Goal: Information Seeking & Learning: Learn about a topic

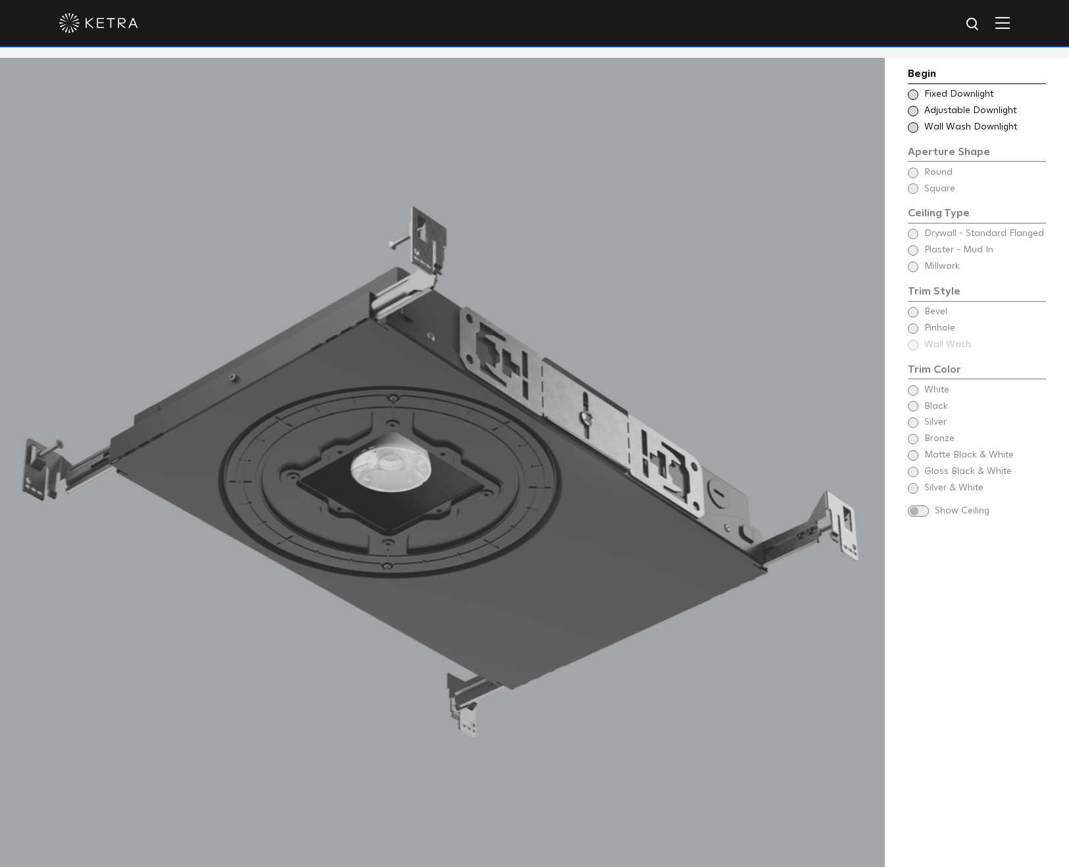
scroll to position [1469, 0]
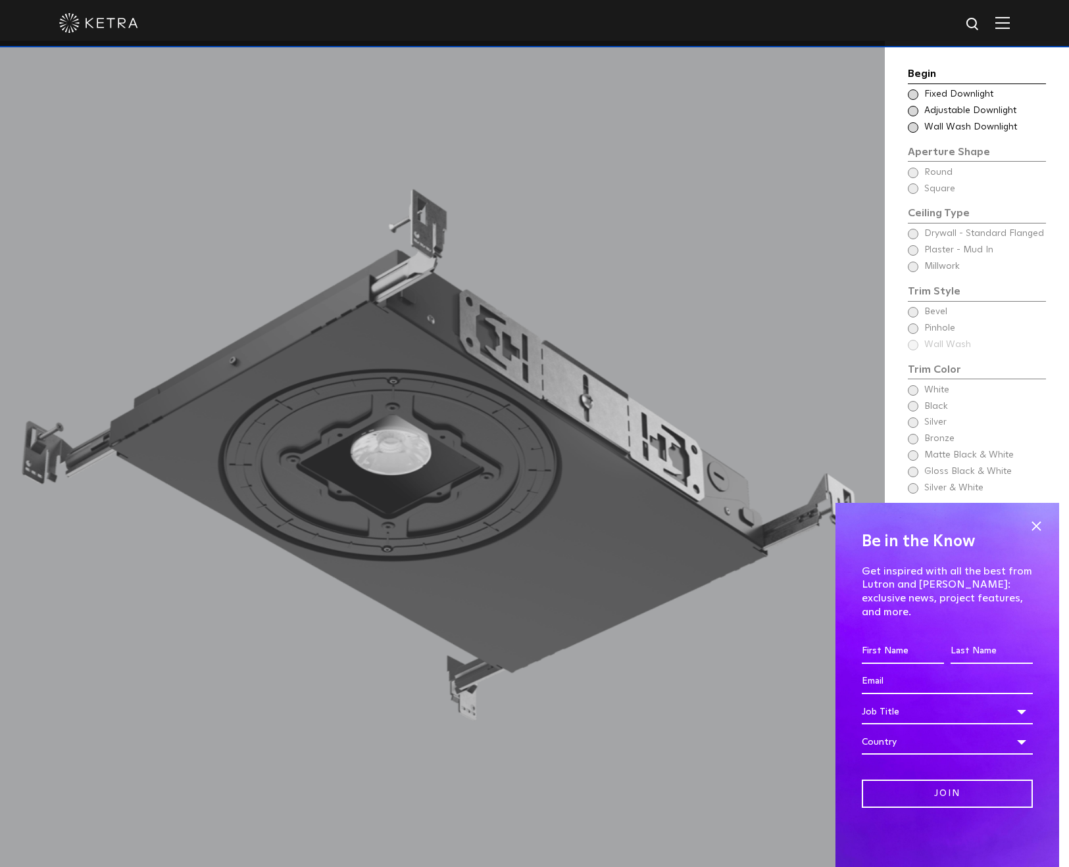
click at [911, 109] on span at bounding box center [912, 111] width 11 height 11
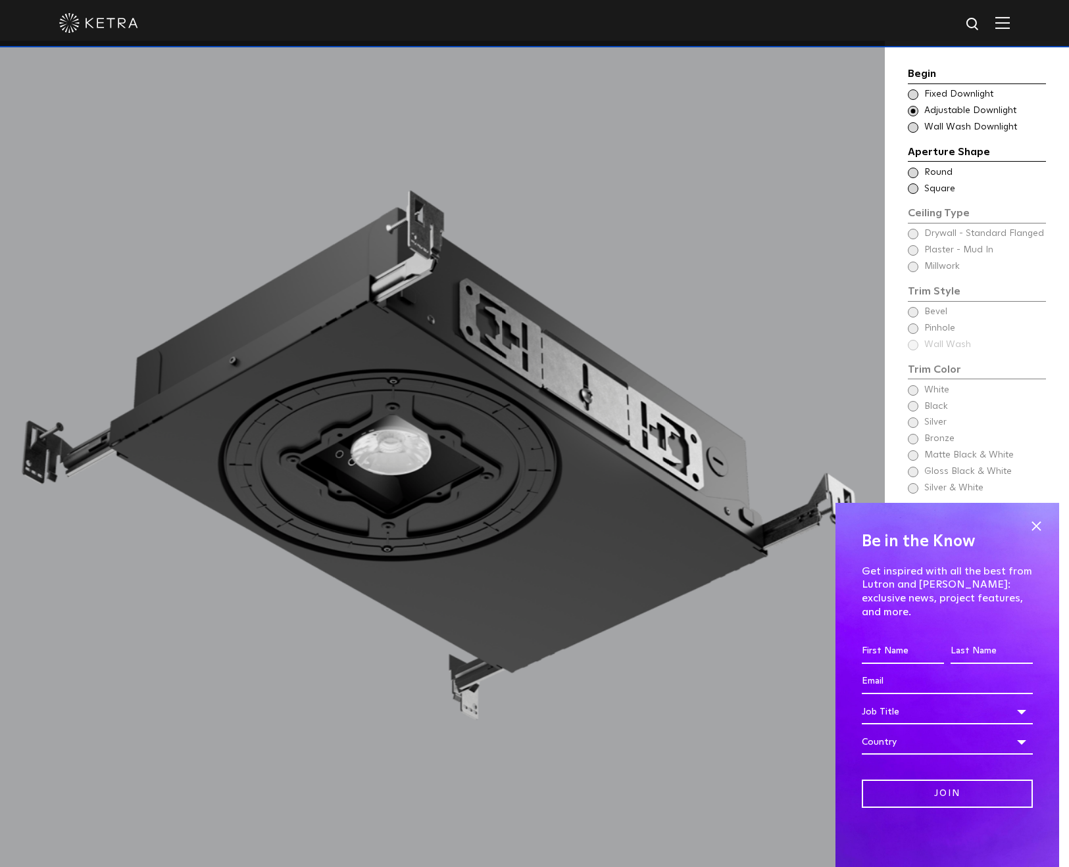
click at [915, 172] on span at bounding box center [912, 173] width 11 height 11
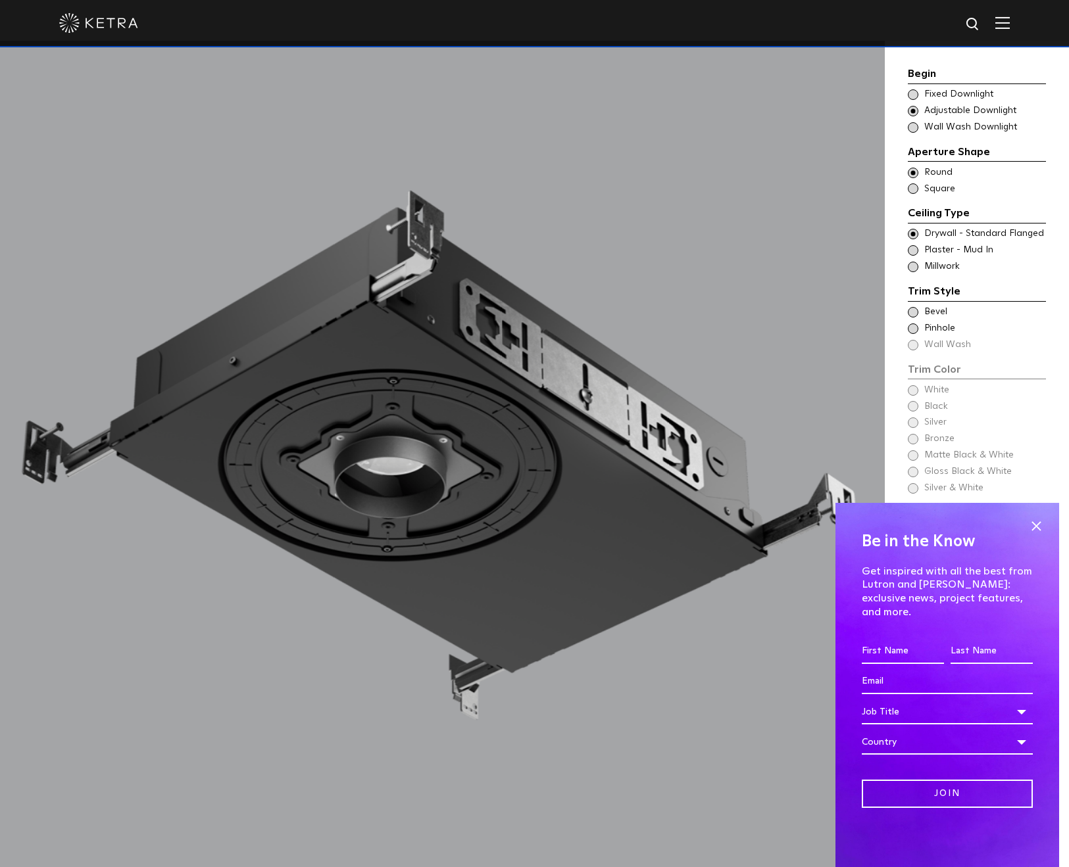
click at [912, 244] on div "Trim Style - Round - Flangeless Wall Wash - Round - Flangeless - Disabled Plast…" at bounding box center [976, 250] width 138 height 13
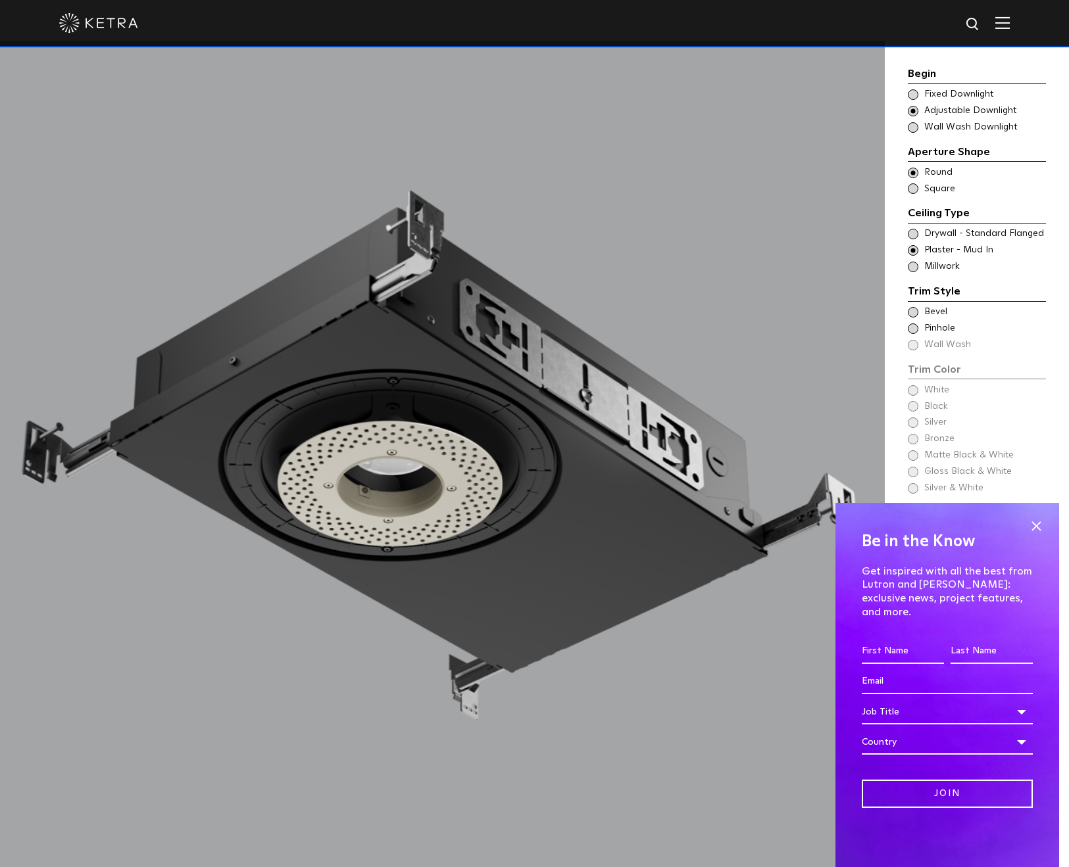
click at [913, 311] on span at bounding box center [912, 312] width 11 height 11
click at [917, 391] on span at bounding box center [912, 390] width 11 height 11
click at [1032, 535] on span at bounding box center [1036, 526] width 20 height 20
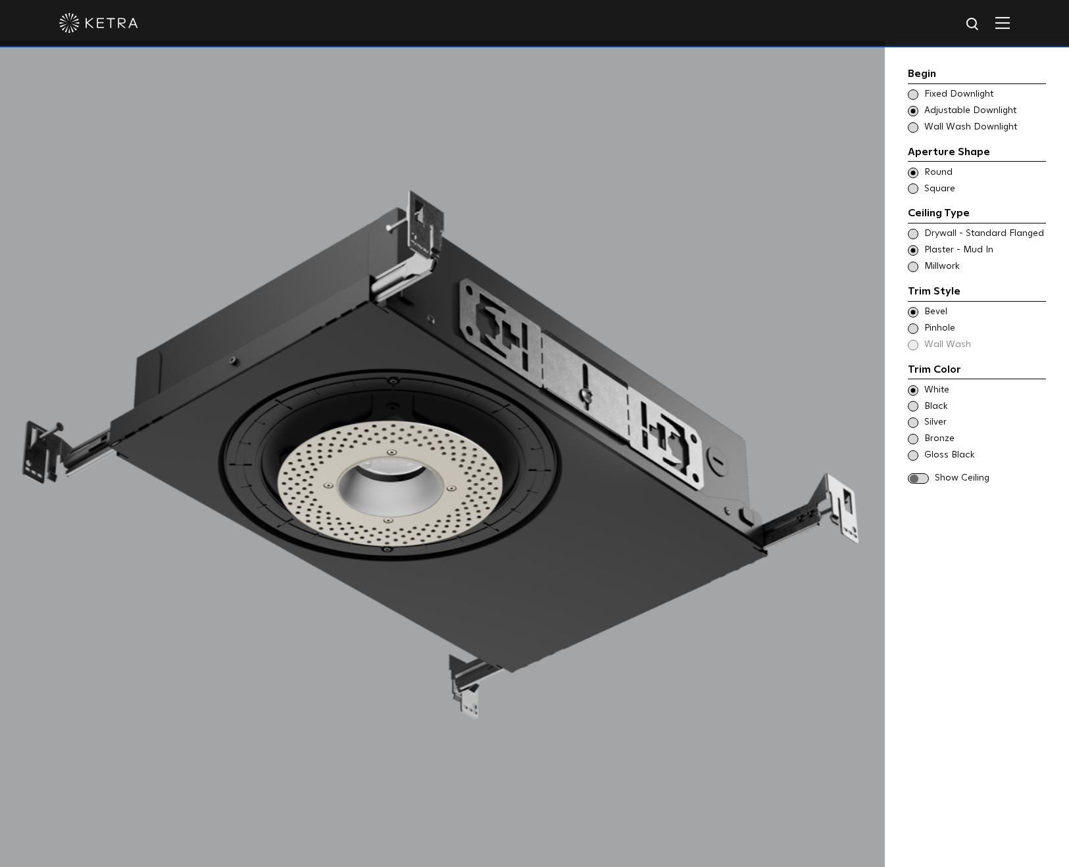
click at [913, 477] on span at bounding box center [917, 478] width 21 height 11
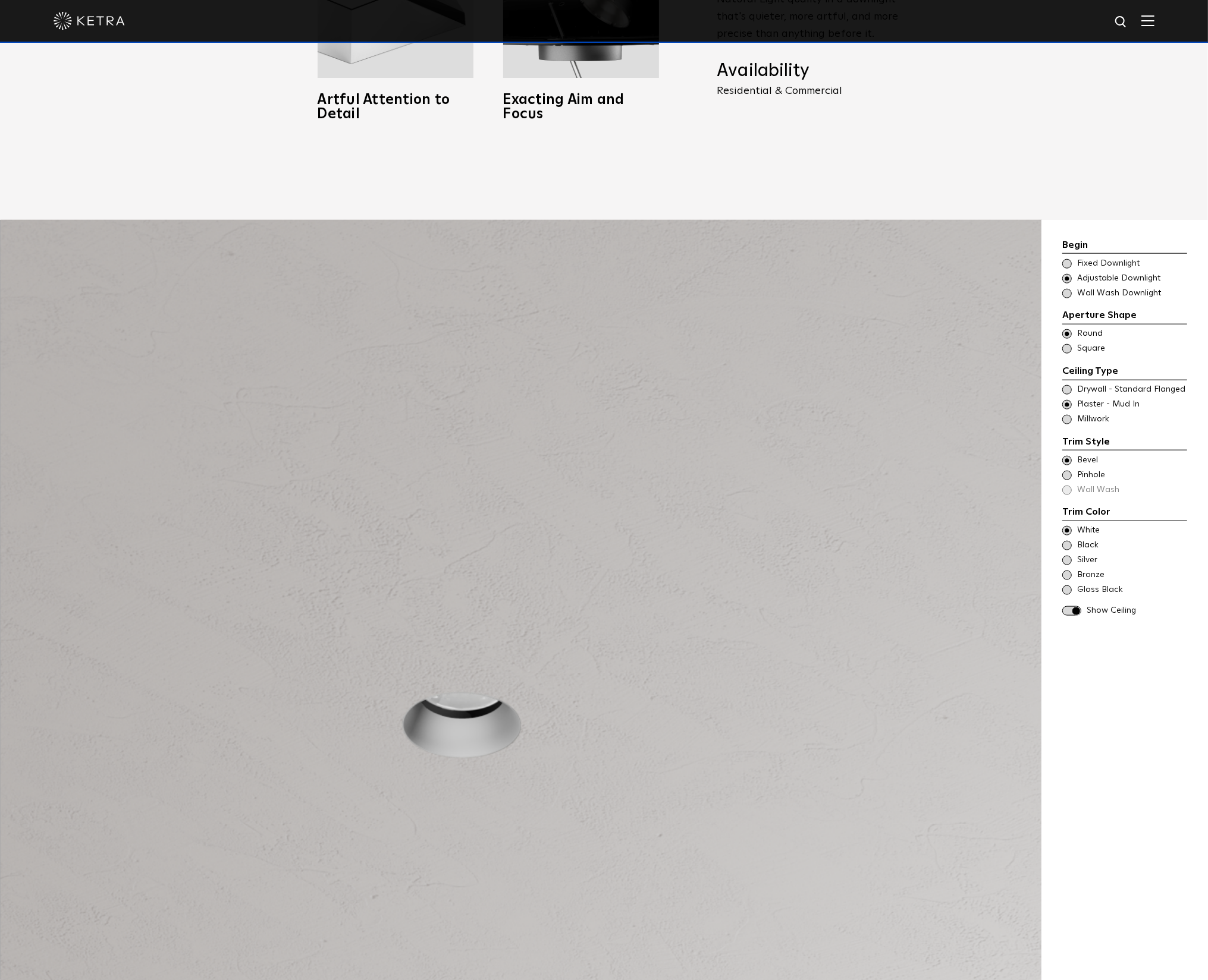
scroll to position [1618, 0]
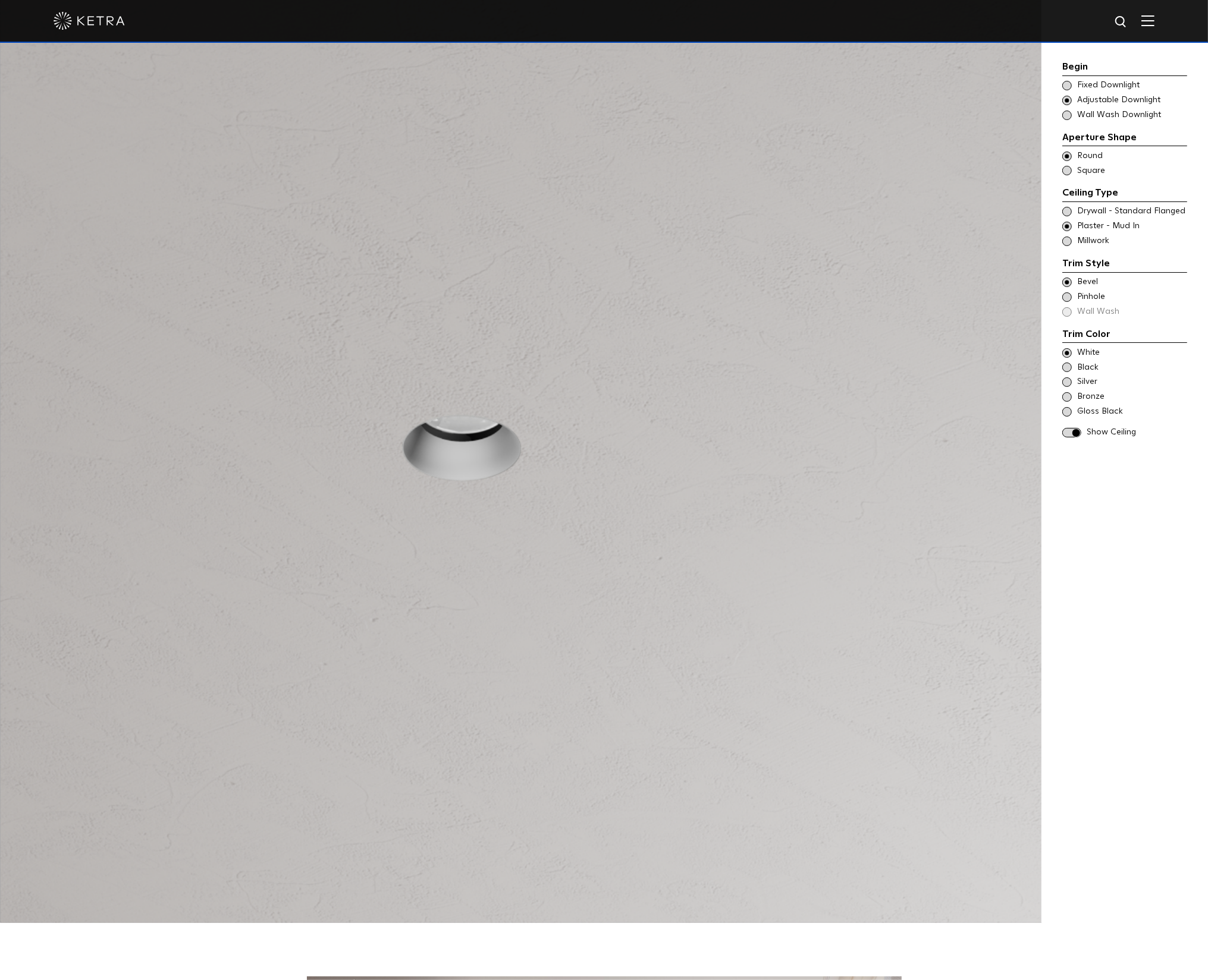
click at [597, 501] on div at bounding box center [520, 433] width 1041 height 980
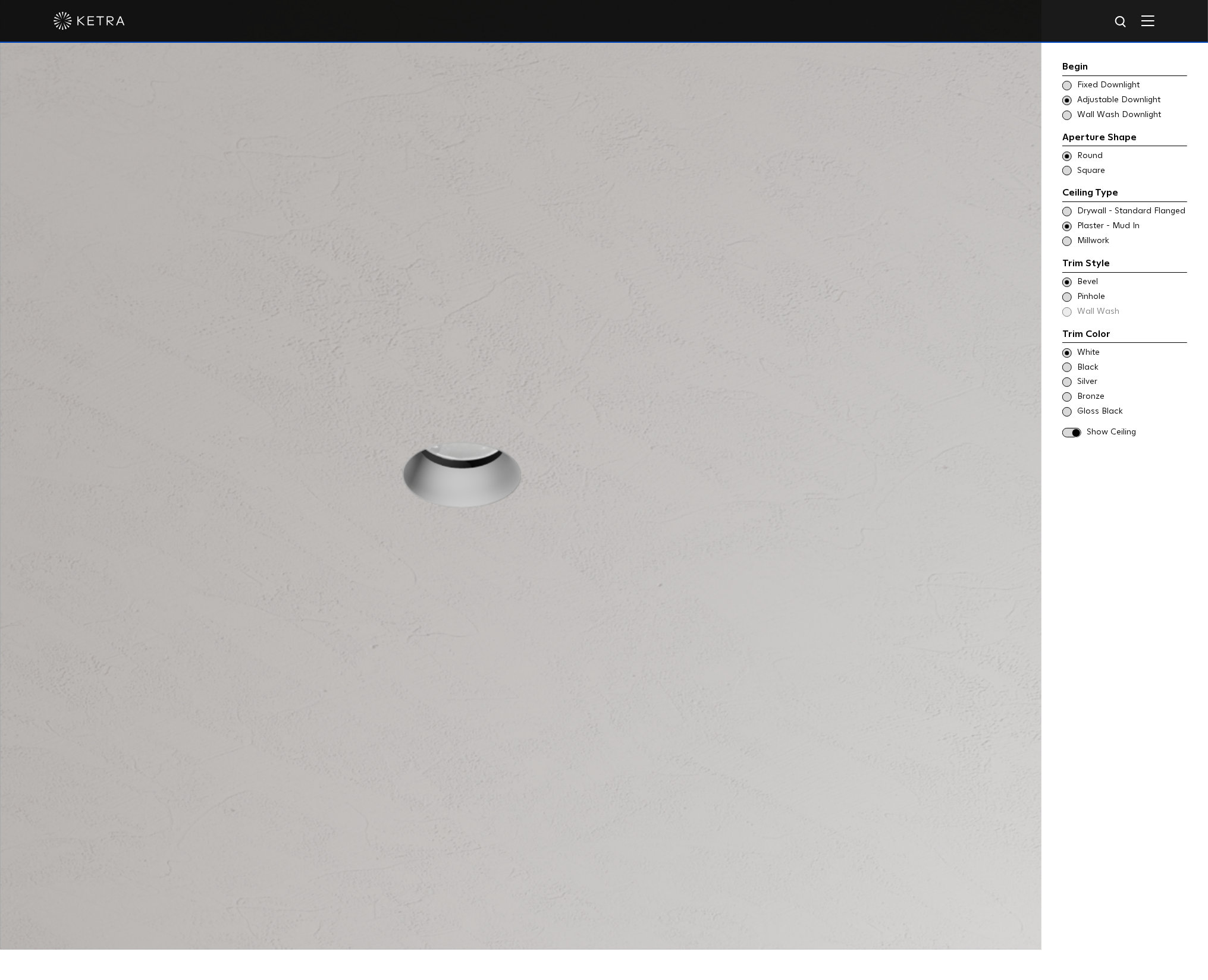
scroll to position [1582, 0]
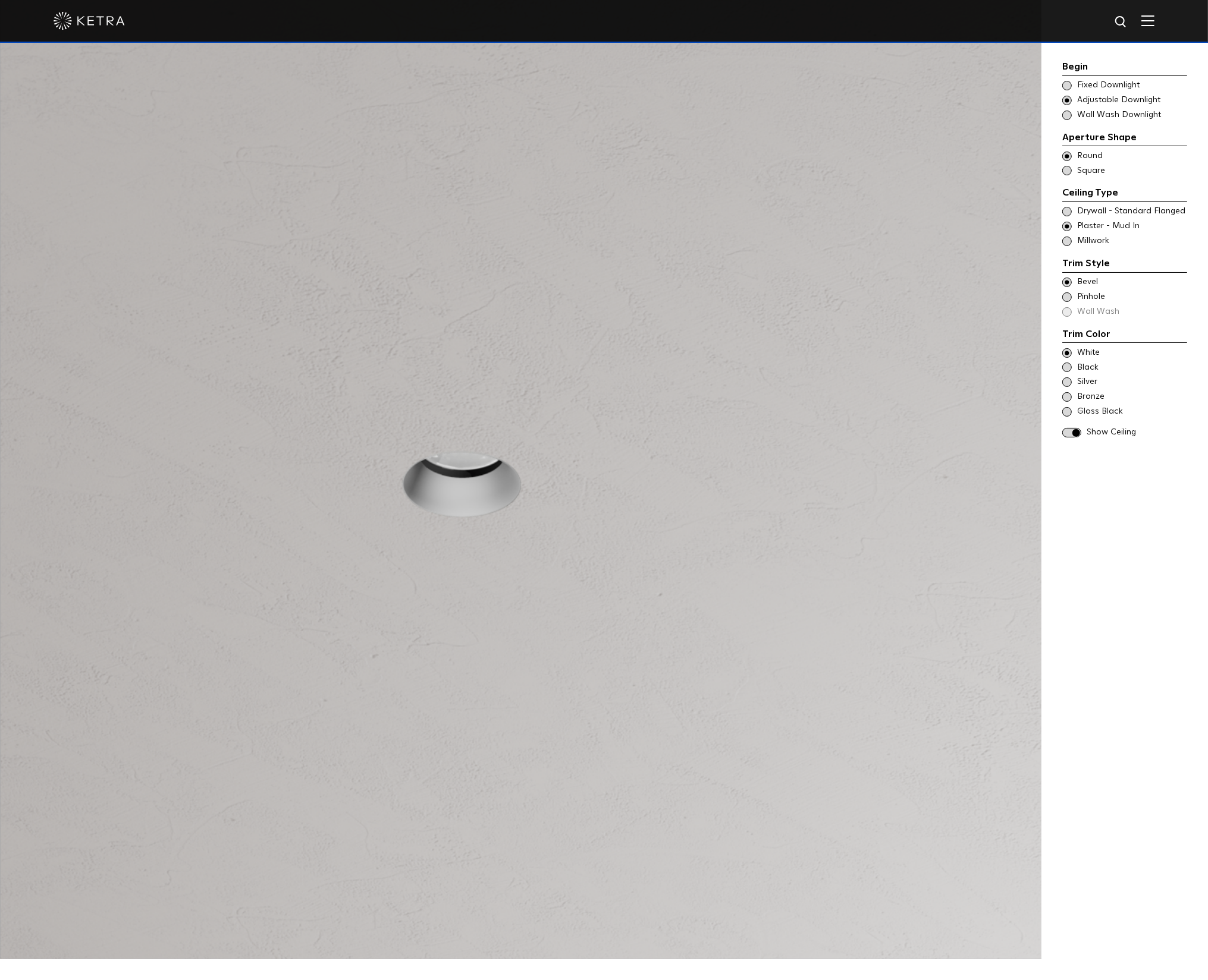
click at [966, 206] on div at bounding box center [520, 469] width 1041 height 980
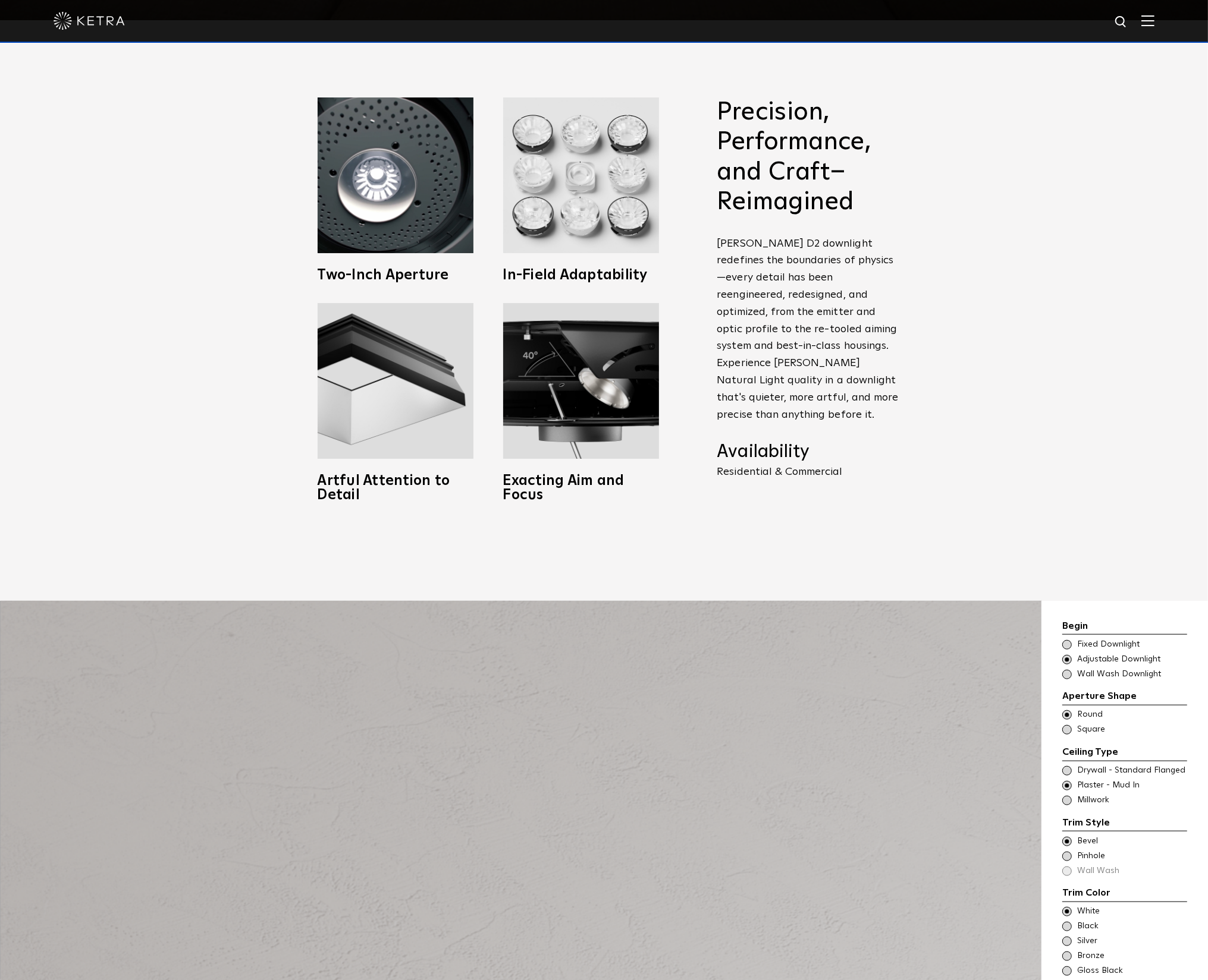
scroll to position [788, 0]
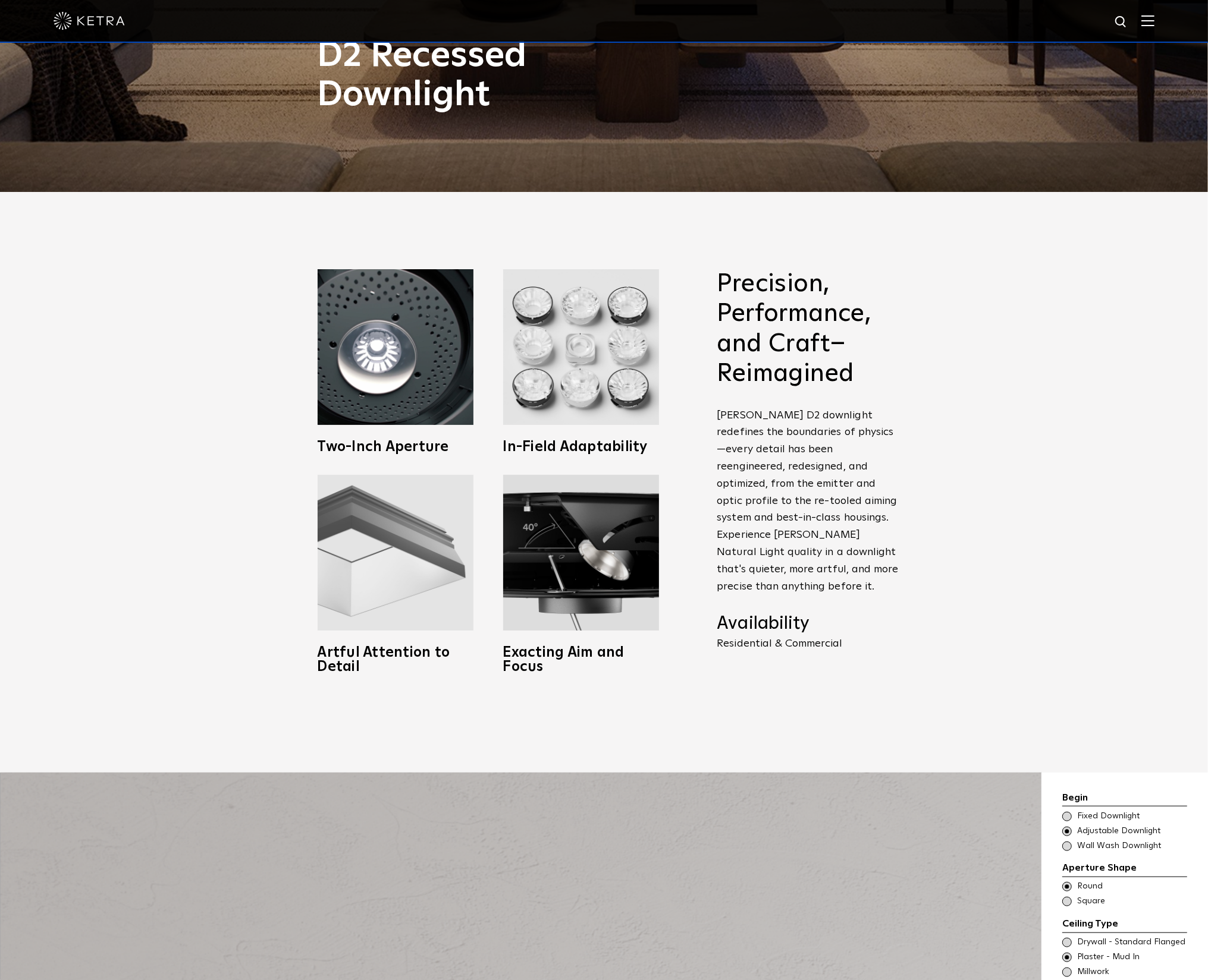
click at [414, 563] on img at bounding box center [395, 552] width 156 height 155
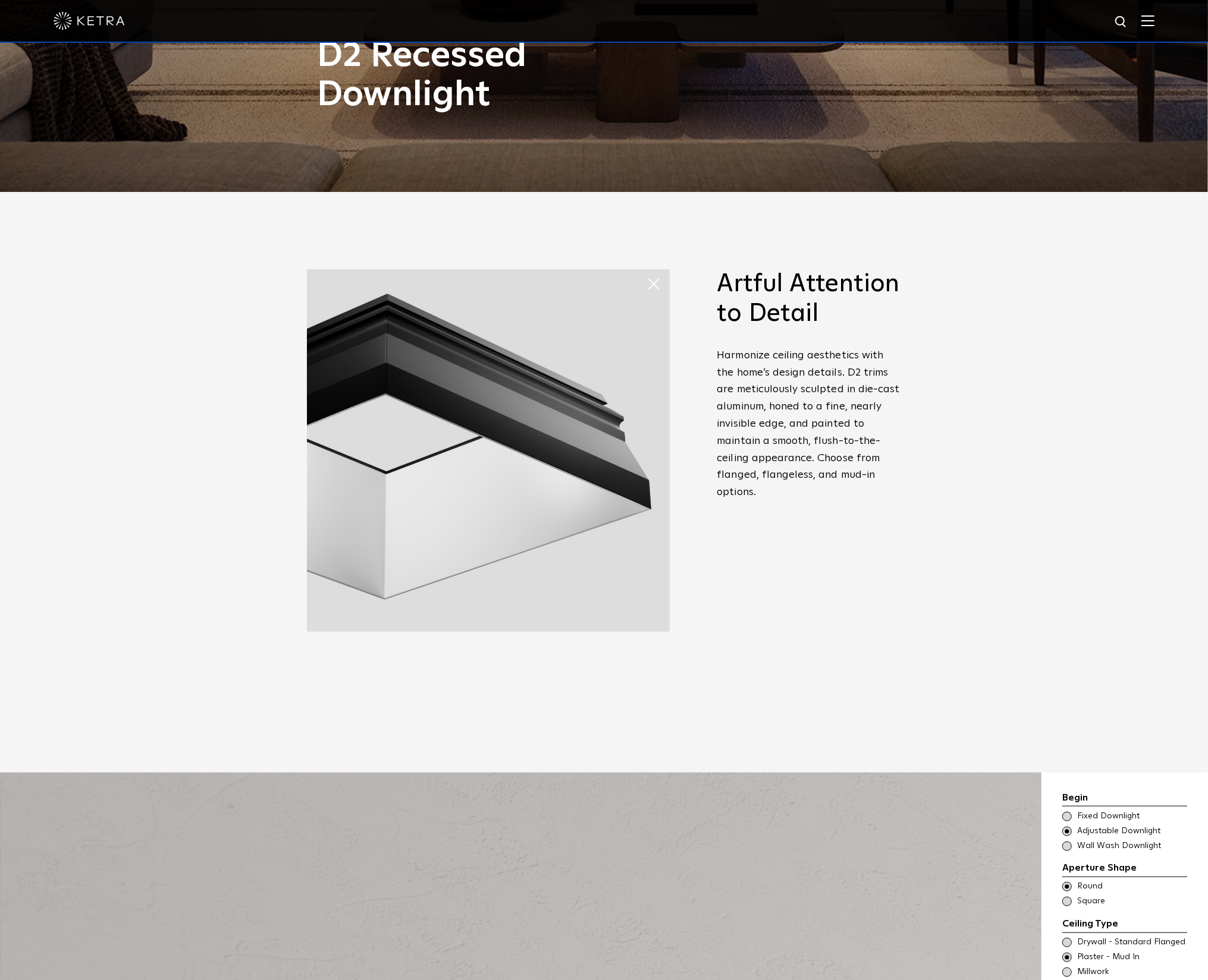
click at [209, 524] on div "Precision, Performance, and Craft–Reimagined [PERSON_NAME] D2 downlight redefin…" at bounding box center [604, 482] width 1208 height 580
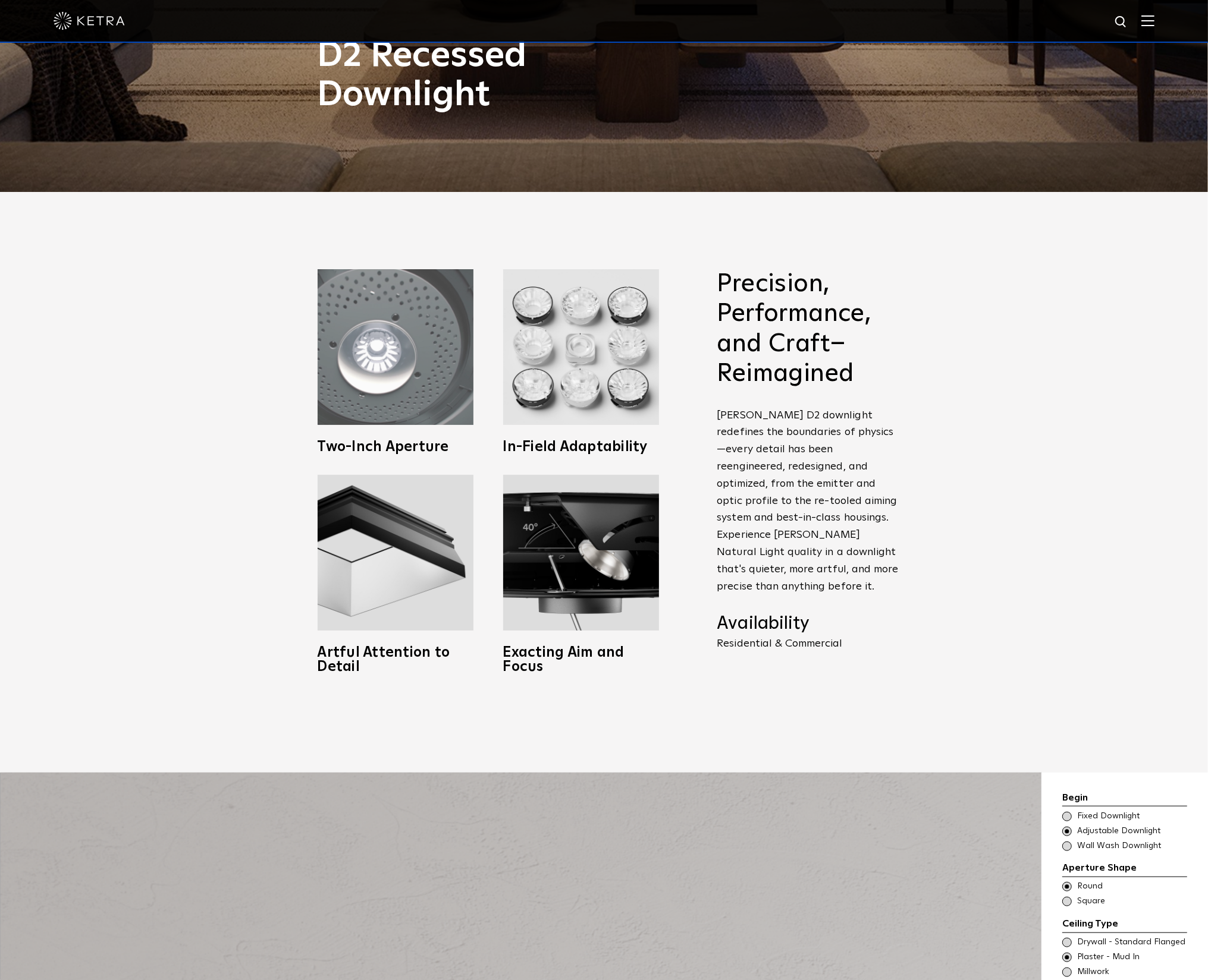
click at [376, 383] on img at bounding box center [395, 347] width 156 height 155
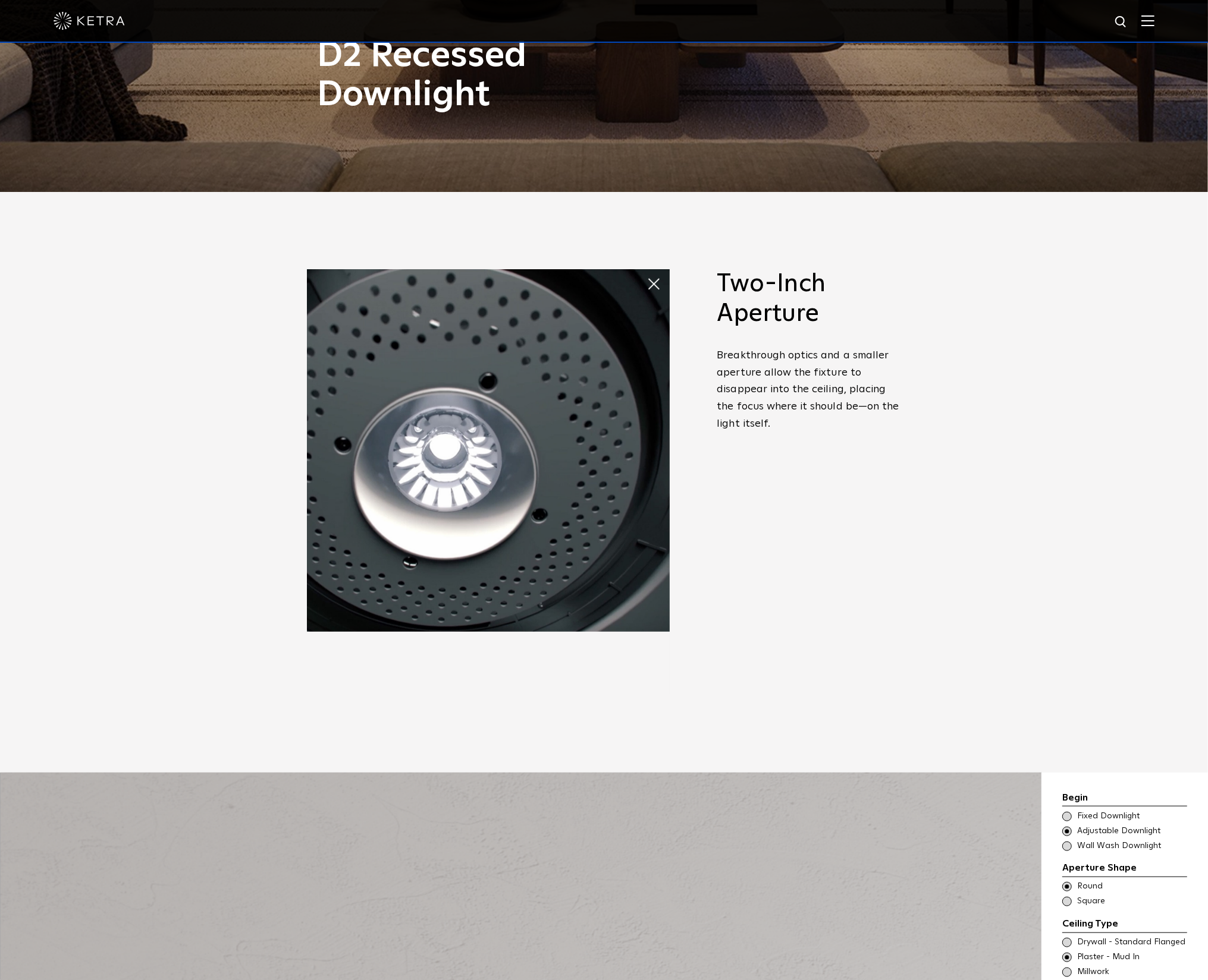
drag, startPoint x: 735, startPoint y: 423, endPoint x: 745, endPoint y: 464, distance: 42.2
click at [736, 423] on p "Breakthrough optics and a smaller aperture allow the fixture to disappear into …" at bounding box center [809, 390] width 184 height 86
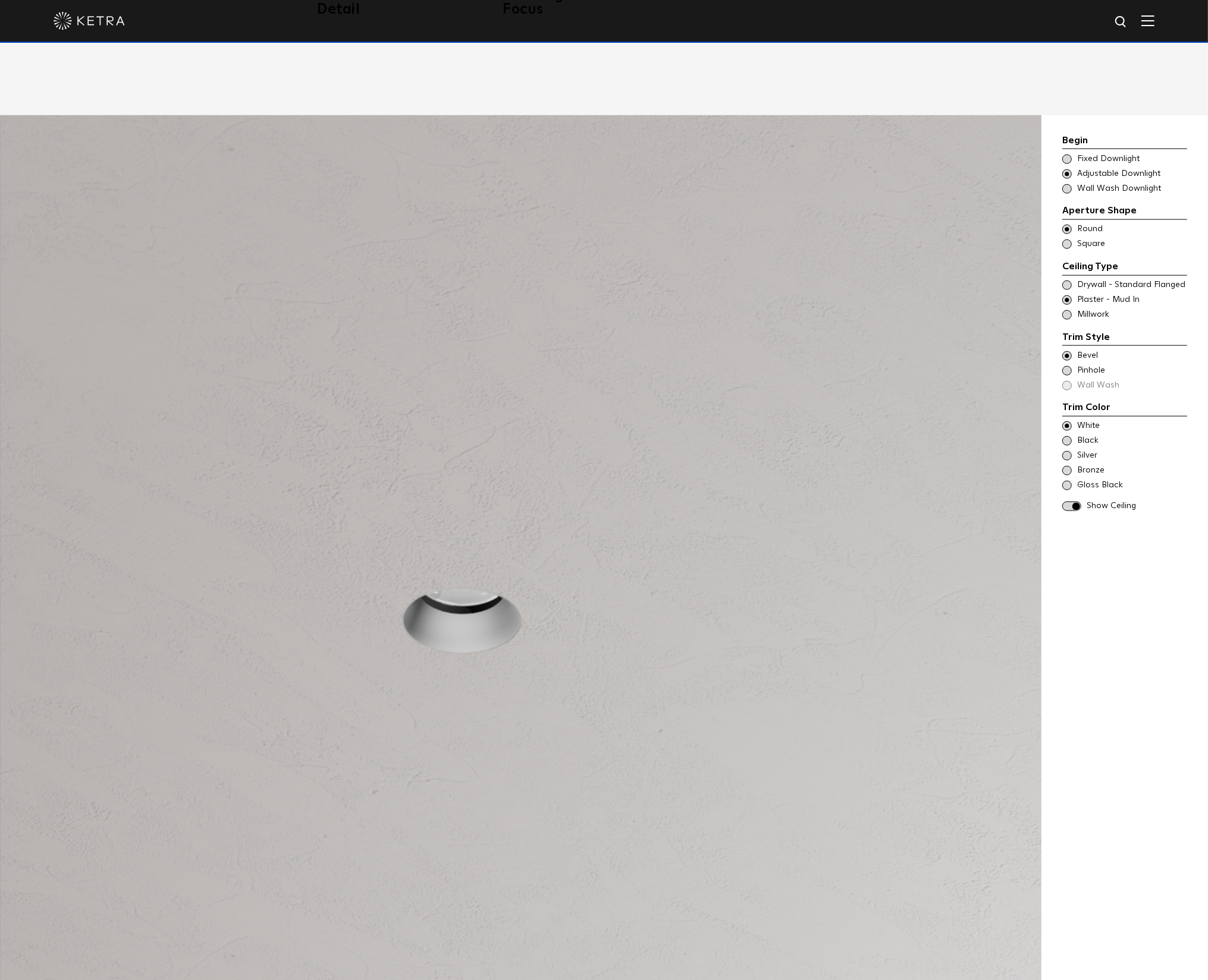
scroll to position [1463, 0]
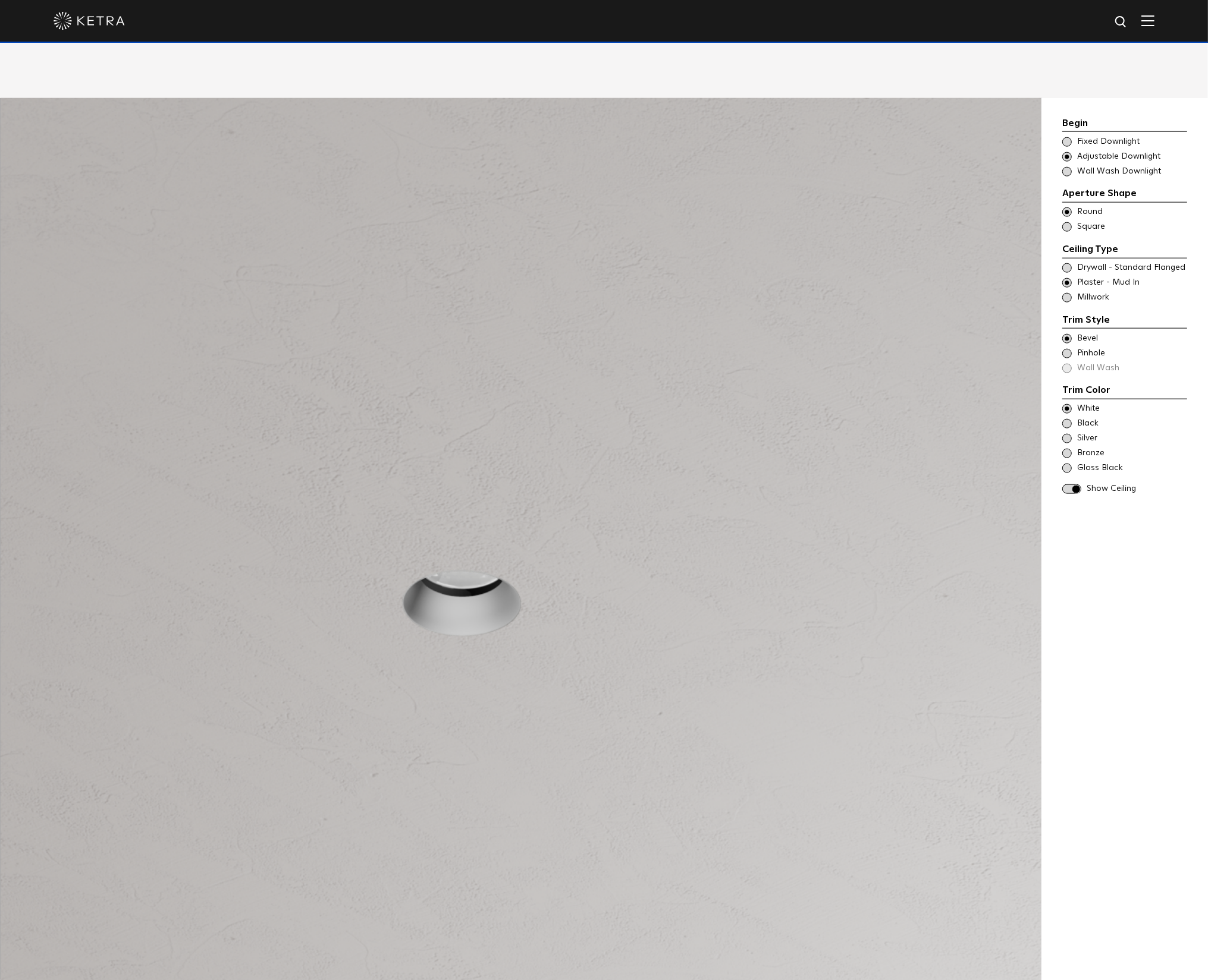
click at [966, 418] on div "Black" at bounding box center [1124, 423] width 125 height 12
click at [966, 404] on span at bounding box center [1066, 409] width 10 height 10
click at [966, 263] on span at bounding box center [1066, 268] width 10 height 10
click at [966, 335] on span at bounding box center [1066, 339] width 10 height 10
click at [966, 278] on span at bounding box center [1066, 283] width 10 height 10
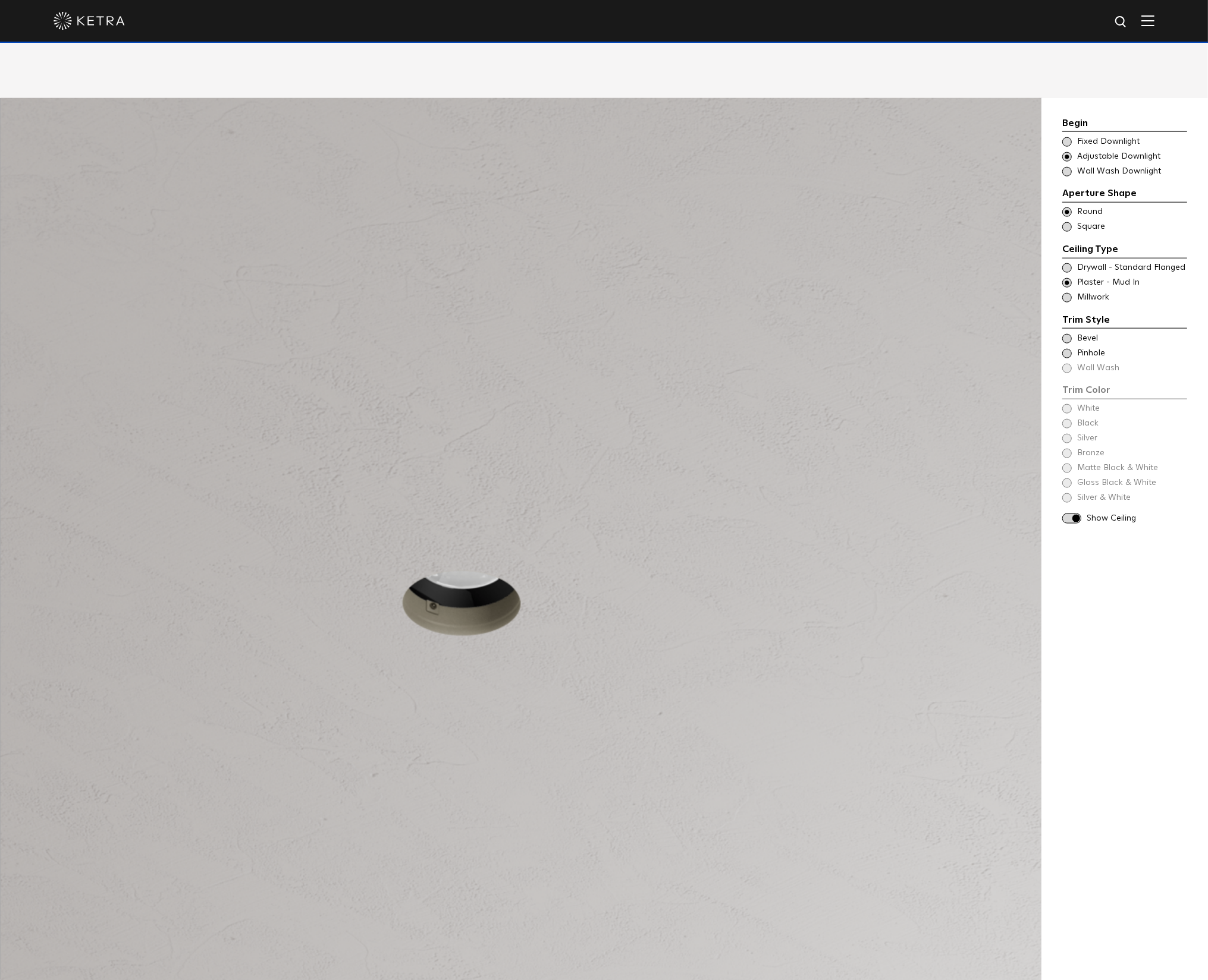
click at [966, 335] on span at bounding box center [1066, 339] width 10 height 10
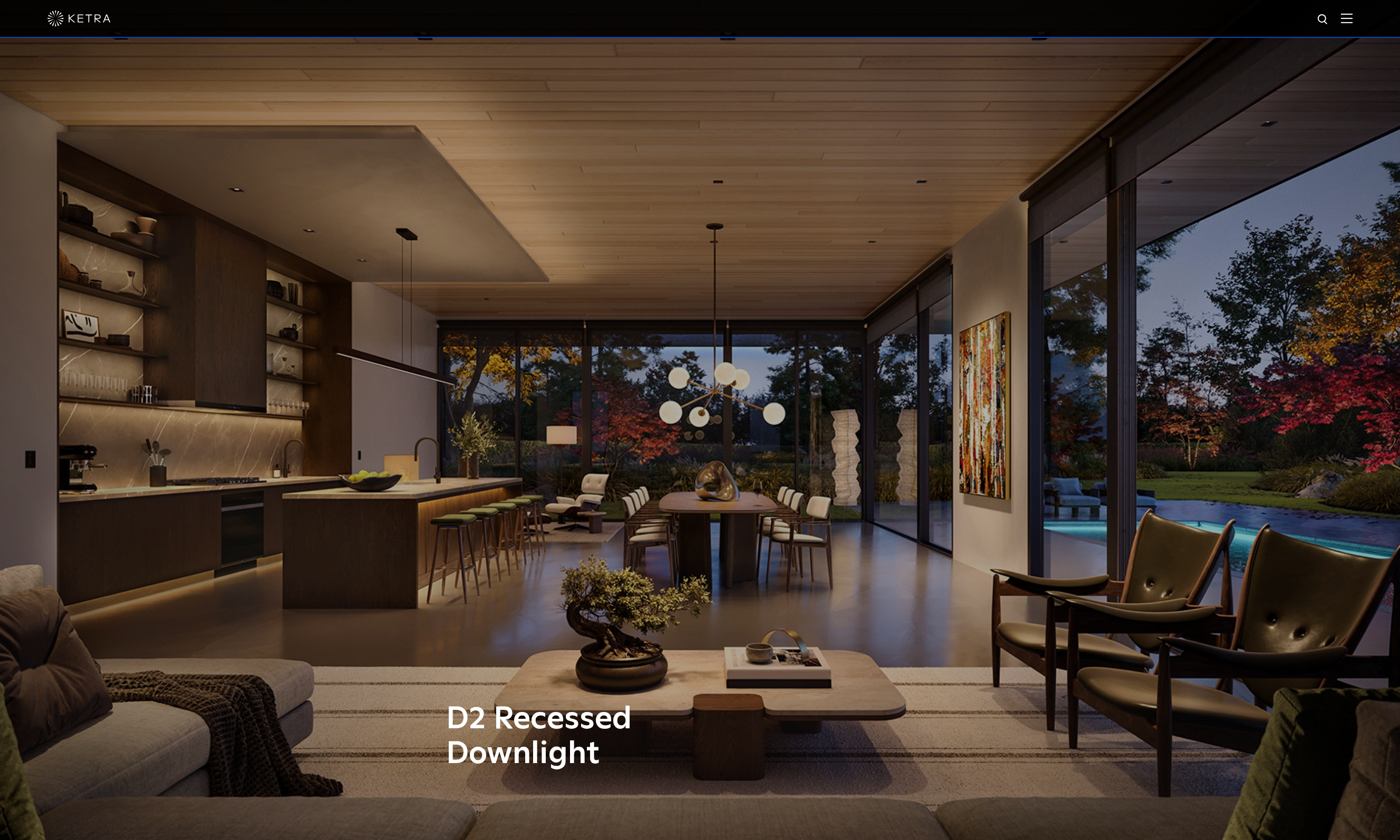
scroll to position [248, 0]
